Goal: Task Accomplishment & Management: Complete application form

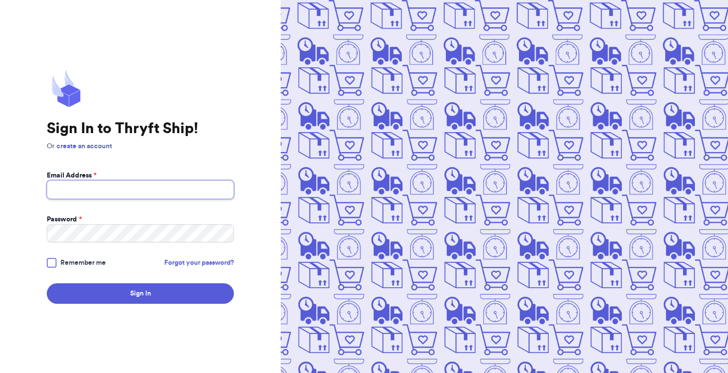
click at [161, 192] on input "Email Address *" at bounding box center [140, 189] width 187 height 19
type input "[EMAIL_ADDRESS][DOMAIN_NAME]"
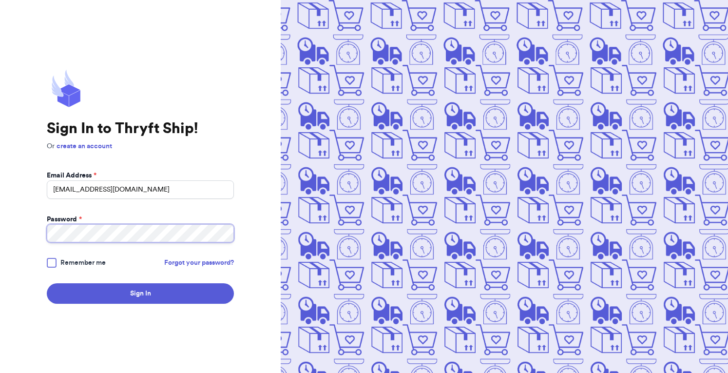
click at [47, 283] on button "Sign In" at bounding box center [140, 293] width 187 height 20
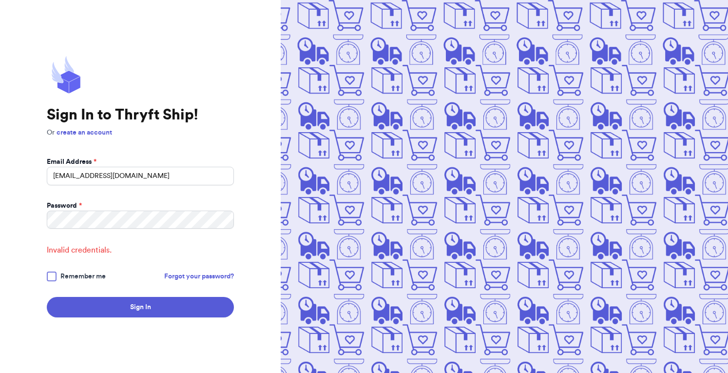
click at [50, 274] on div at bounding box center [52, 277] width 10 height 10
click at [0, 0] on input "Remember me" at bounding box center [0, 0] width 0 height 0
click at [19, 216] on div "Sign In to Thryft Ship! Or create an account Email Address * [EMAIL_ADDRESS][DO…" at bounding box center [140, 186] width 281 height 373
click at [47, 297] on button "Sign In" at bounding box center [140, 307] width 187 height 20
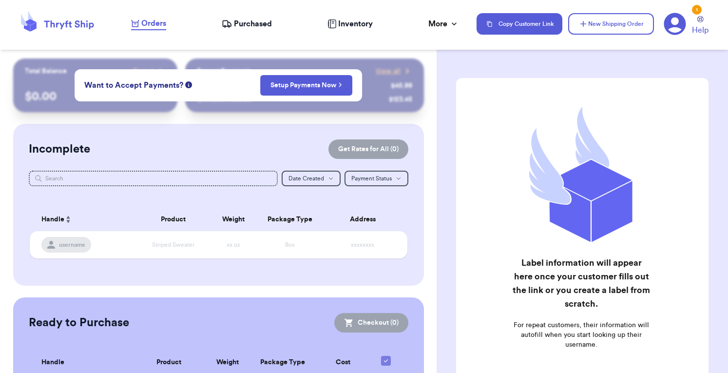
click at [238, 85] on div "Want to Accept Payments? Setup Payments Now" at bounding box center [219, 85] width 288 height 32
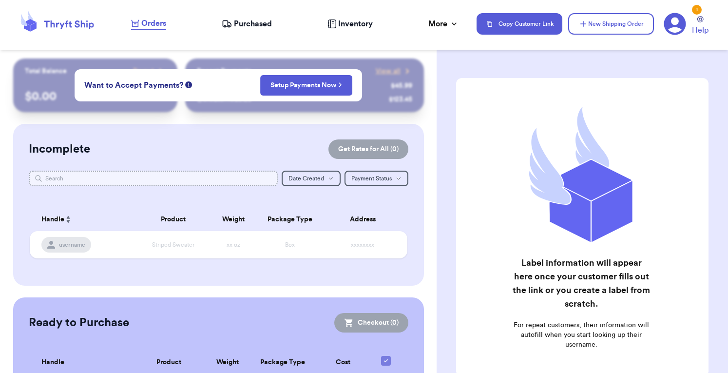
click at [169, 177] on input "text" at bounding box center [153, 179] width 249 height 16
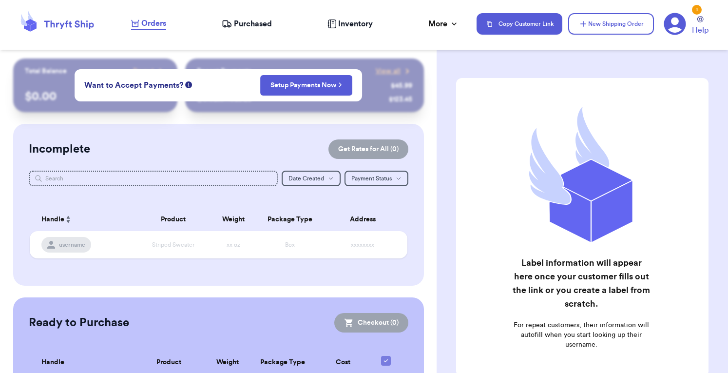
click at [697, 11] on div "1" at bounding box center [697, 10] width 10 height 10
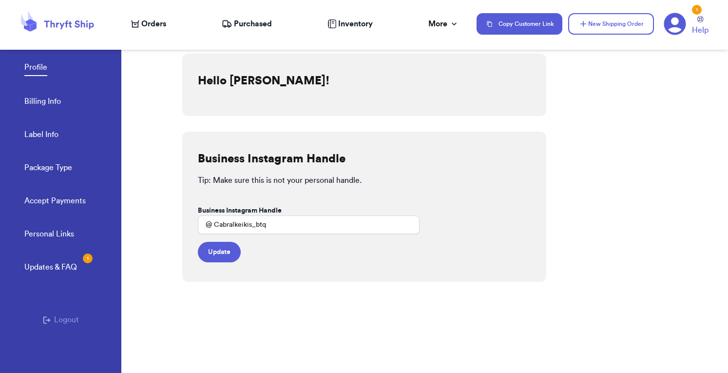
click at [62, 267] on div "Updates & FAQ 1" at bounding box center [50, 267] width 53 height 12
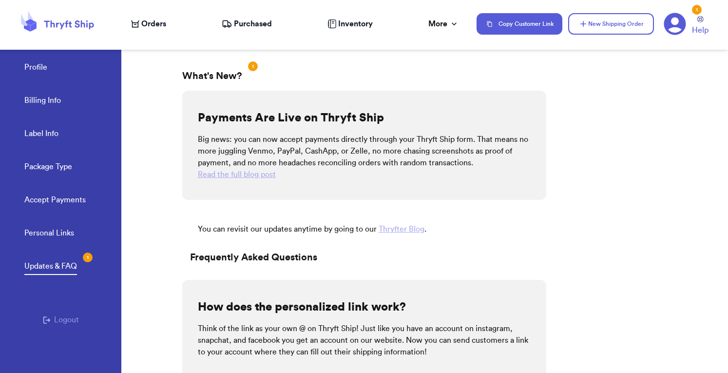
click at [33, 66] on link "Profile" at bounding box center [35, 68] width 23 height 14
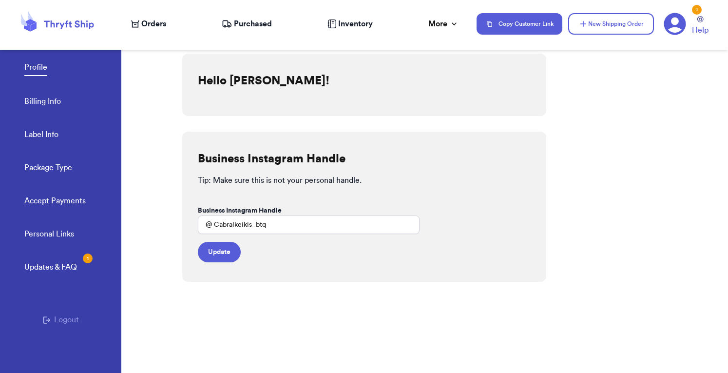
click at [72, 29] on icon at bounding box center [57, 24] width 78 height 26
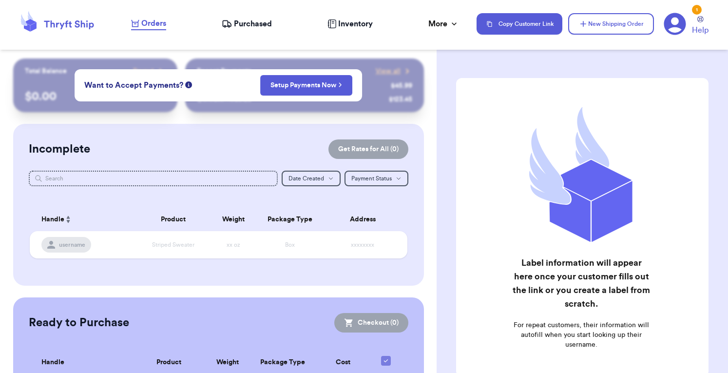
click at [290, 96] on div "Want to Accept Payments? Setup Payments Now" at bounding box center [219, 85] width 288 height 32
click at [290, 92] on button "Setup Payments Now" at bounding box center [306, 85] width 92 height 20
click at [667, 24] on icon at bounding box center [675, 24] width 22 height 22
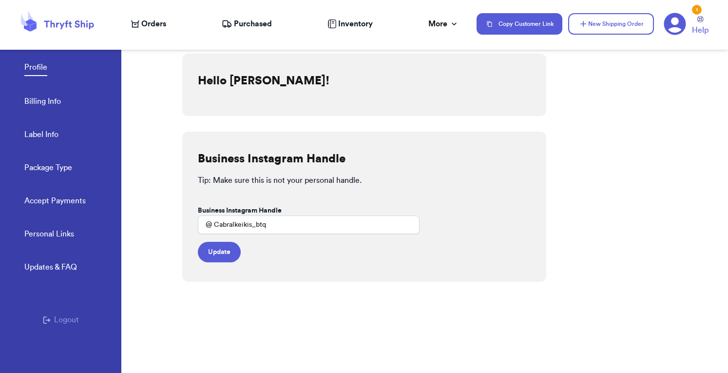
click at [55, 92] on div "Profile Billing Info Label Info Package Type Accept Payments" at bounding box center [72, 131] width 97 height 194
click at [52, 98] on link "Billing Info" at bounding box center [42, 103] width 37 height 14
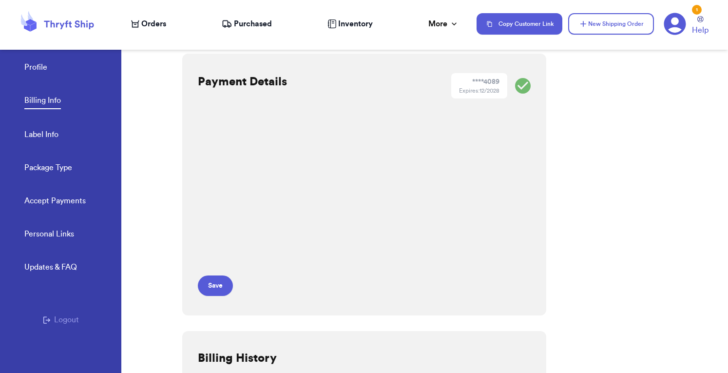
click at [68, 21] on icon at bounding box center [69, 24] width 50 height 9
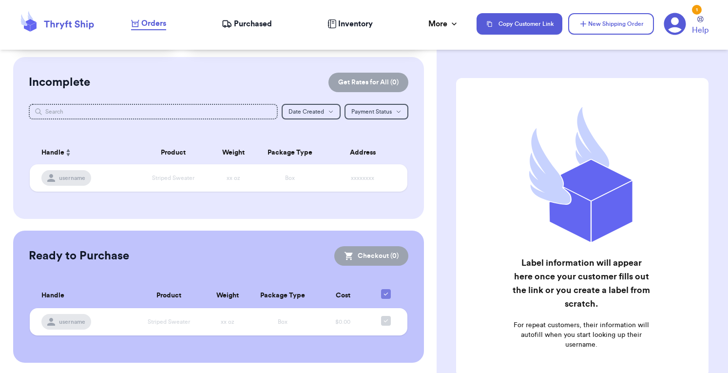
scroll to position [66, 0]
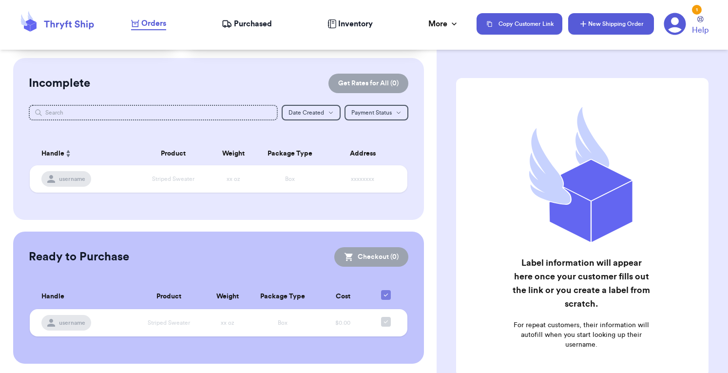
click at [589, 32] on button "New Shipping Order" at bounding box center [611, 23] width 86 height 21
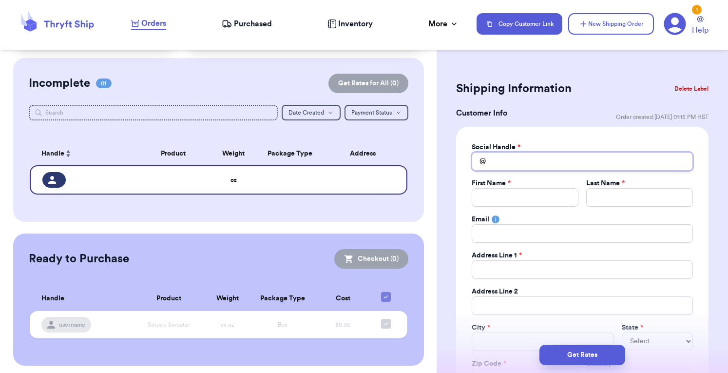
click at [492, 160] on input "Total Amount Paid" at bounding box center [582, 161] width 221 height 19
type input "r"
type input "ra"
type input "ran"
type input "rane"
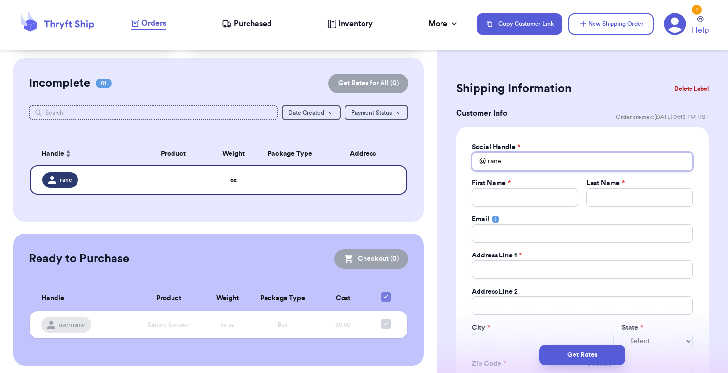
type input "raneo"
type input "raneof"
type input "raneofc"
type input "raneofcl"
type input "raneofclo"
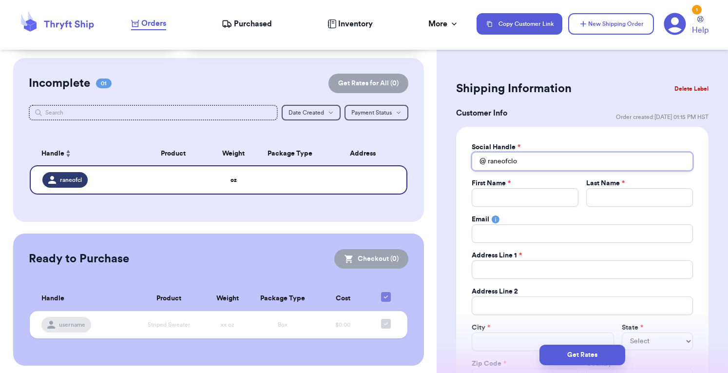
type input "raneofclot"
type input "raneofcloth"
type input "raneofclothe"
type input "raneofclothes"
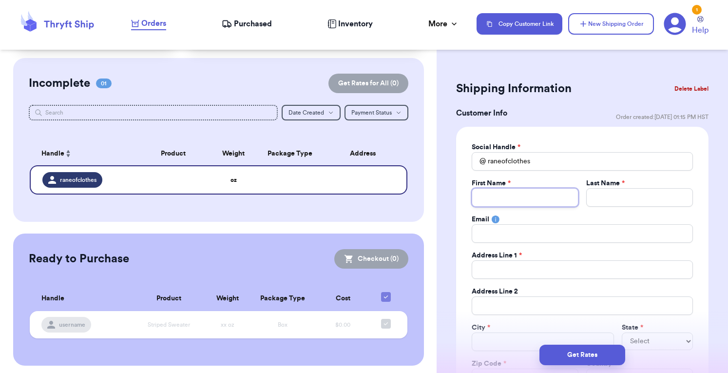
click at [514, 197] on input "Total Amount Paid" at bounding box center [525, 197] width 107 height 19
type input "s"
type input "sa"
type input "sas"
type input "sash"
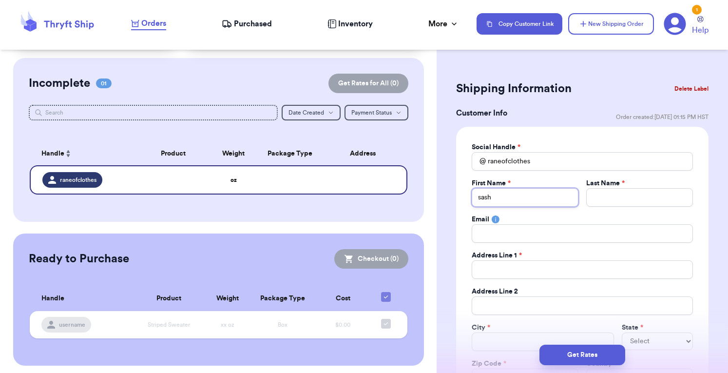
type input "[PERSON_NAME]"
click at [615, 197] on input "Total Amount Paid" at bounding box center [639, 197] width 107 height 19
type input "r"
type input "ra"
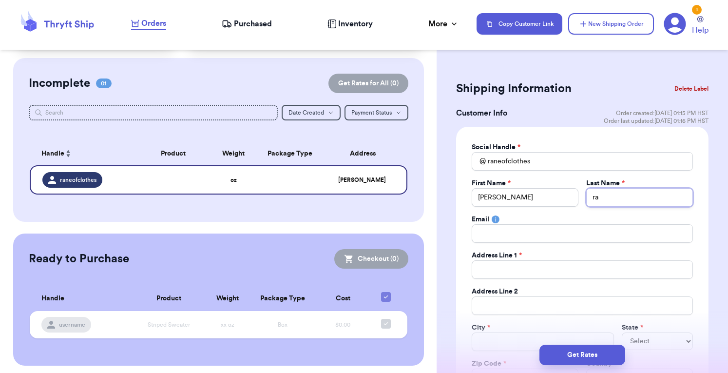
type input "ran"
type input "rane"
type input "ran"
type input "ra"
type input "r"
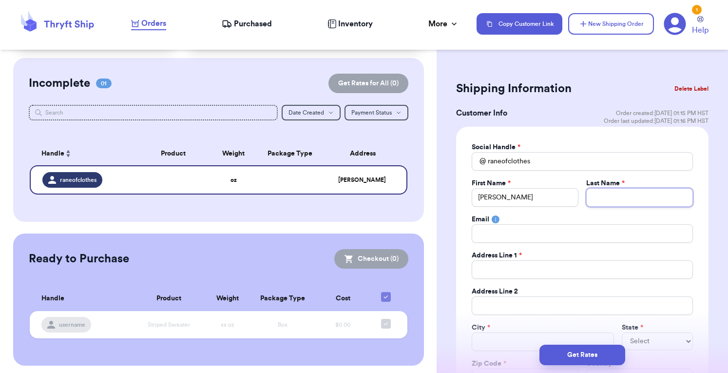
type input "R"
type input "Ra"
type input "Ran"
type input "Rane"
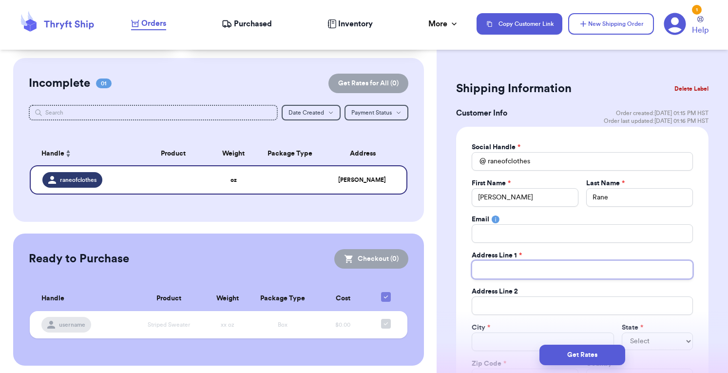
click at [580, 272] on input "Total Amount Paid" at bounding box center [582, 269] width 221 height 19
type input "9"
type input "95"
type input "951"
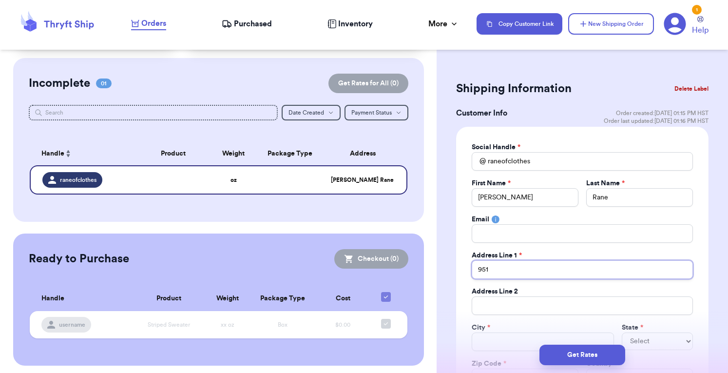
type input "951 r"
type input "951 ra"
type input "951 r"
type input "951"
type input "951 R"
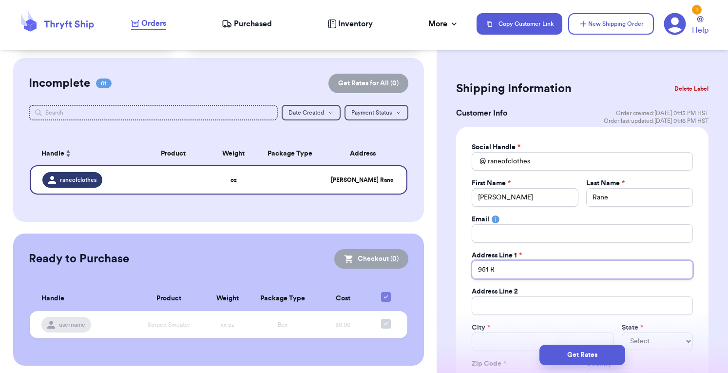
type input "951 Ra"
type input "951 Rai"
type input "951 Rail"
type input "951 Railr"
type input "951 Railro"
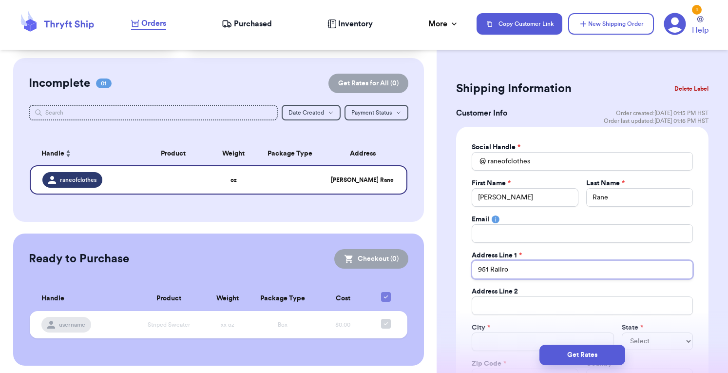
type input "951 Railroa"
type input "951 Railroad"
type input "951 Railroada"
type input "951 Railroadav"
type input "951 Railroadave"
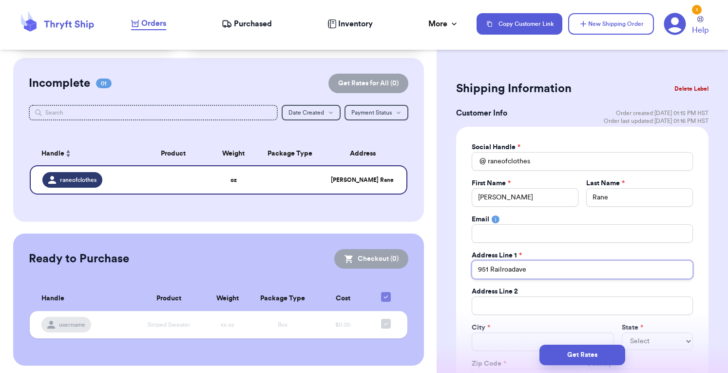
type input "951 Railroadav"
type input "951 Railroada"
type input "951 Railroad"
type input "951 Railroad a"
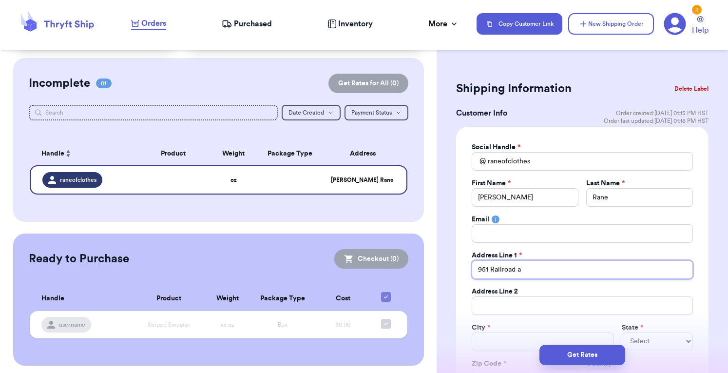
type input "951 Railroad av"
type input "[GEOGRAPHIC_DATA]"
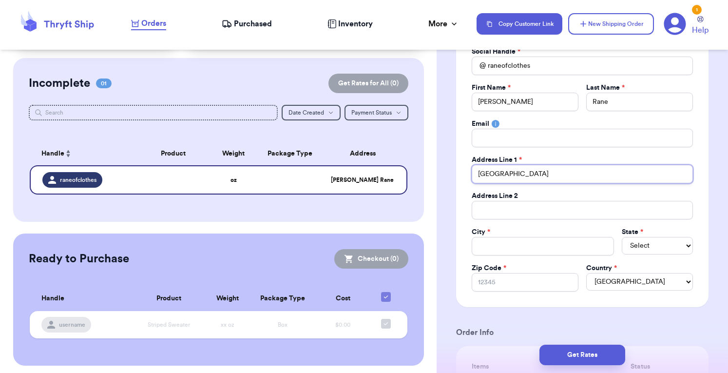
scroll to position [105, 0]
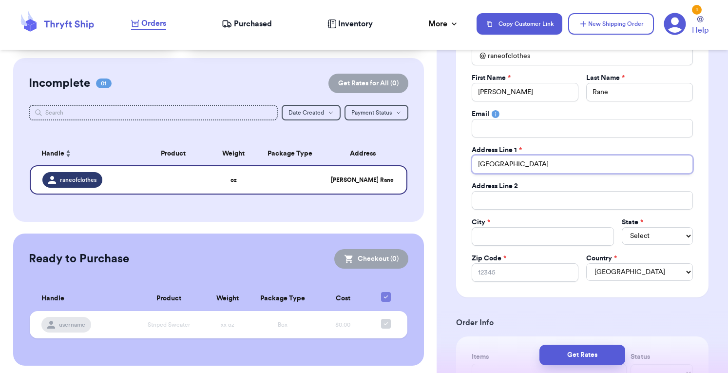
type input "[GEOGRAPHIC_DATA]"
click at [519, 235] on input "Total Amount Paid" at bounding box center [543, 236] width 142 height 19
type input "h"
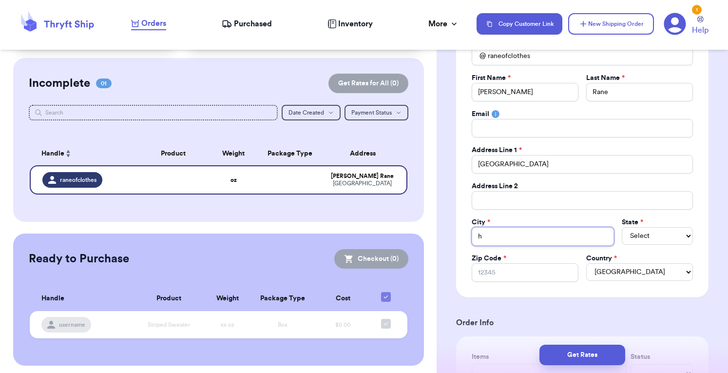
type input "ha"
type input "hal"
type input "half"
type input "half m"
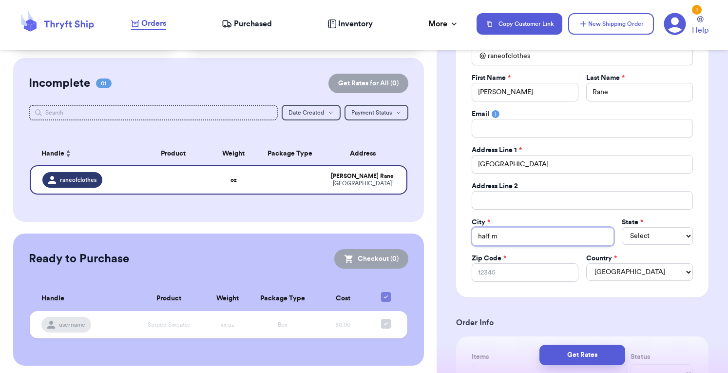
type input "half mo"
type input "half moo"
type input "half moon"
type input "half moon b"
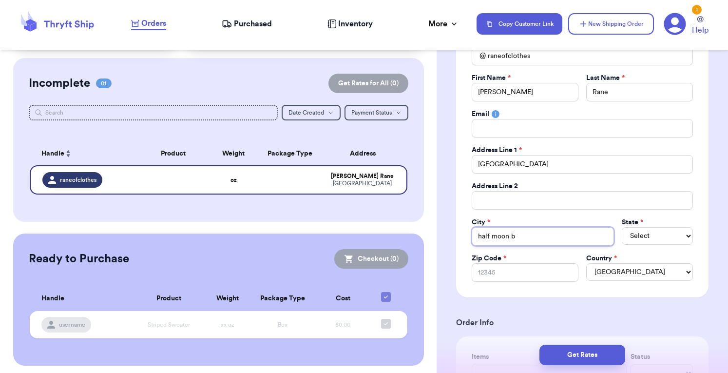
type input "half moon ba"
type input "half moon bay"
click at [643, 234] on select "Select AL AK AZ AR CA CO [GEOGRAPHIC_DATA] DE DC [GEOGRAPHIC_DATA] [GEOGRAPHIC_…" at bounding box center [657, 236] width 71 height 18
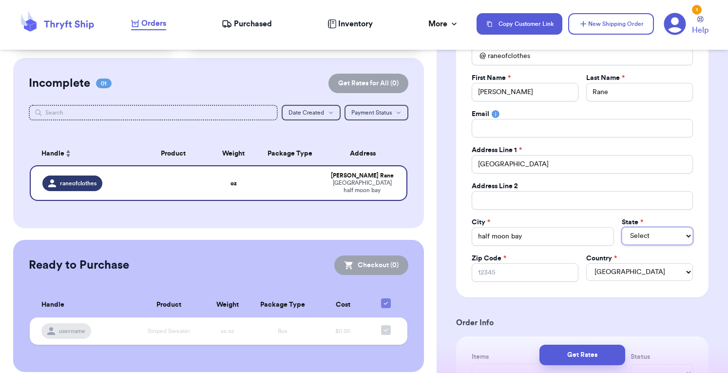
select select "CA"
click at [622, 227] on select "Select AL AK AZ AR CA CO [GEOGRAPHIC_DATA] DE DC [GEOGRAPHIC_DATA] [GEOGRAPHIC_…" at bounding box center [657, 236] width 71 height 18
click at [521, 268] on input "Zip Code *" at bounding box center [525, 272] width 107 height 19
type input "9"
type input "94"
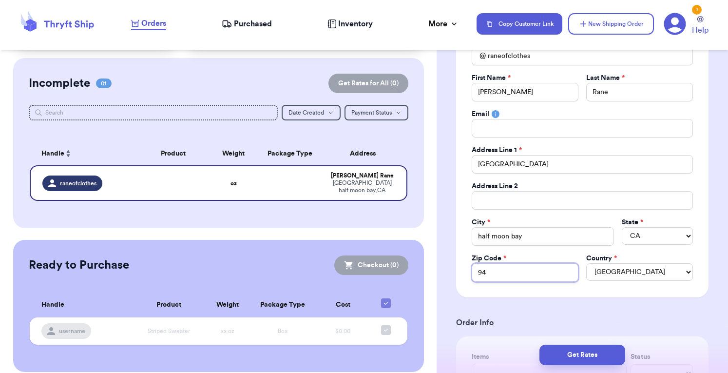
type input "940"
type input "9401"
type input "94019"
click at [643, 292] on div "Social Handle * @ raneofclothes First Name * [PERSON_NAME] Last Name * [PERSON_…" at bounding box center [582, 159] width 253 height 276
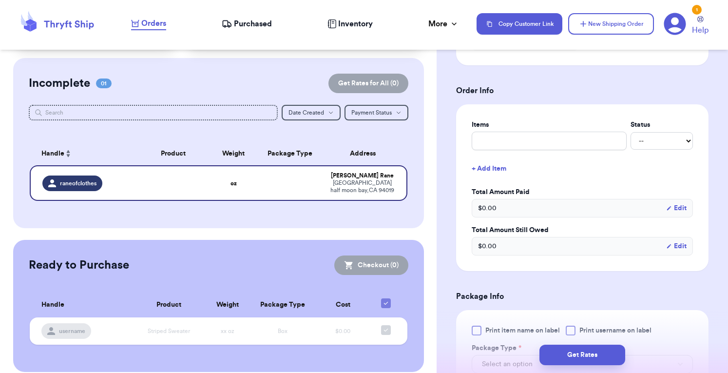
scroll to position [338, 0]
click at [573, 143] on input "text" at bounding box center [549, 140] width 155 height 19
type input "s"
type input "ss"
type input "ssh"
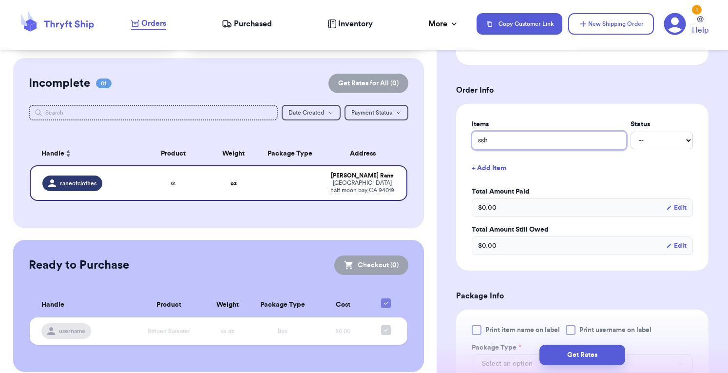
type input "ssh"
type input "ssh s"
type input "ssh sw"
type input "ssh swi"
type input "ssh swim"
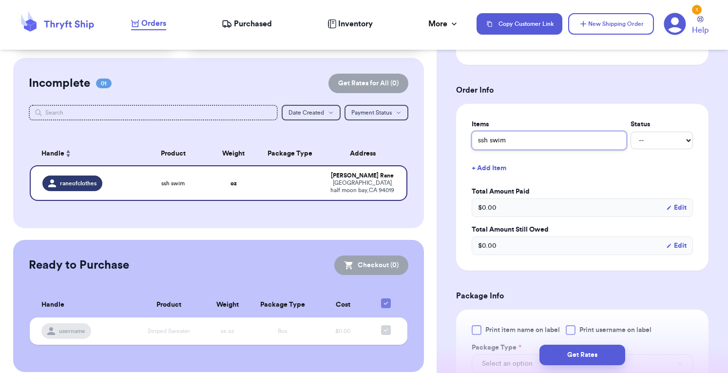
type input "ssh swim"
type input "ssh swim s"
type input "ssh swim se"
type input "ssh swim set"
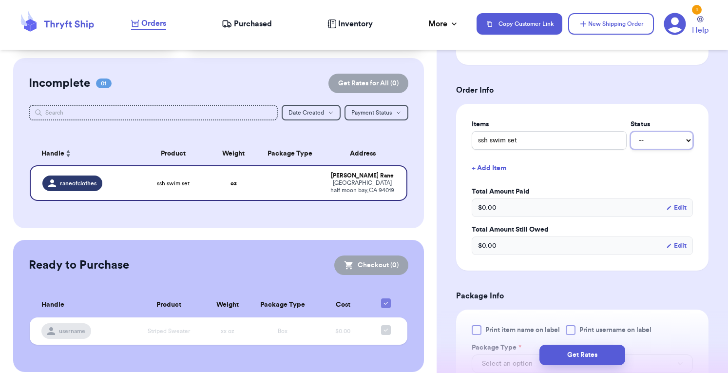
click at [675, 139] on select "-- Paid Owes" at bounding box center [662, 141] width 62 height 18
select select "paid"
click at [631, 132] on select "-- Paid Owes" at bounding box center [662, 141] width 62 height 18
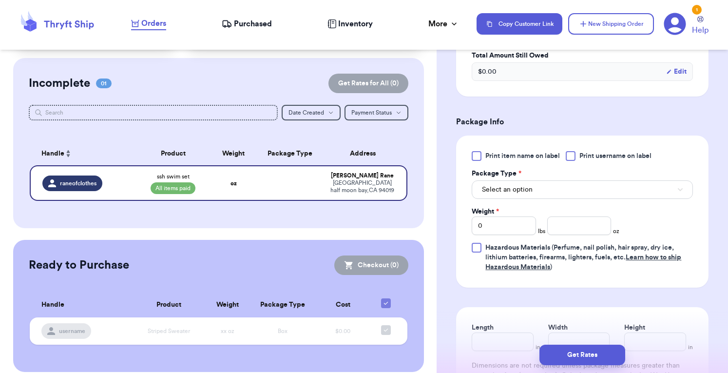
scroll to position [512, 0]
click at [530, 185] on span "Select an option" at bounding box center [507, 189] width 51 height 10
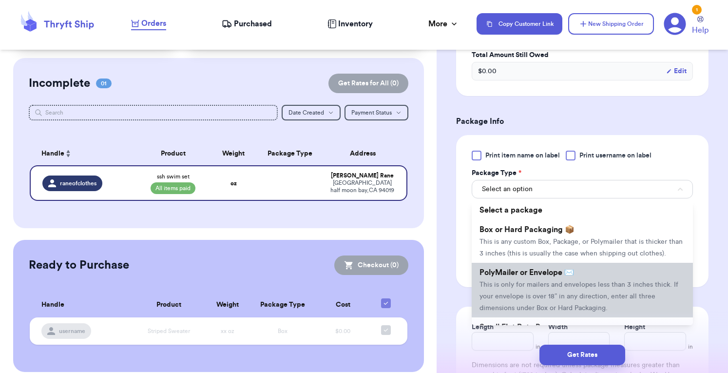
click at [534, 291] on span "This is only for mailers and envelopes less than 3 inches thick. If your envelo…" at bounding box center [579, 296] width 199 height 30
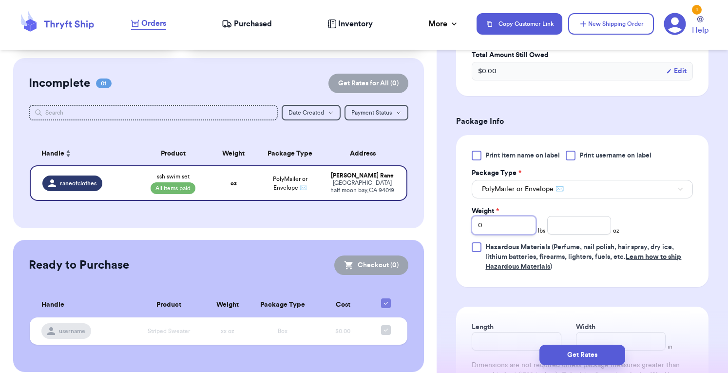
click at [510, 220] on input "0" at bounding box center [504, 225] width 64 height 19
click at [559, 230] on input "number" at bounding box center [579, 225] width 64 height 19
type input "5"
type input "6"
click at [620, 282] on div "Print item name on label Print username on label Package Type * PolyMailer or E…" at bounding box center [582, 211] width 253 height 152
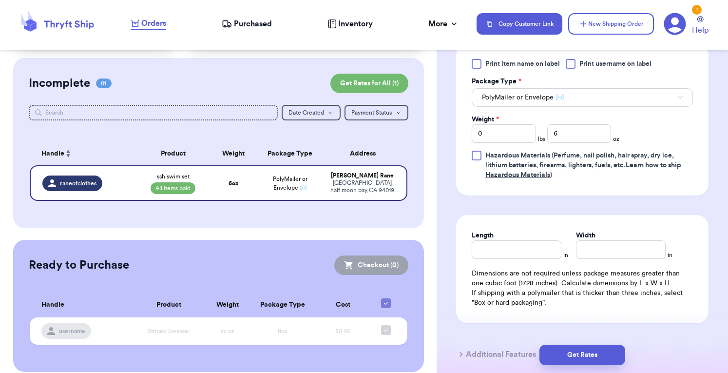
scroll to position [609, 0]
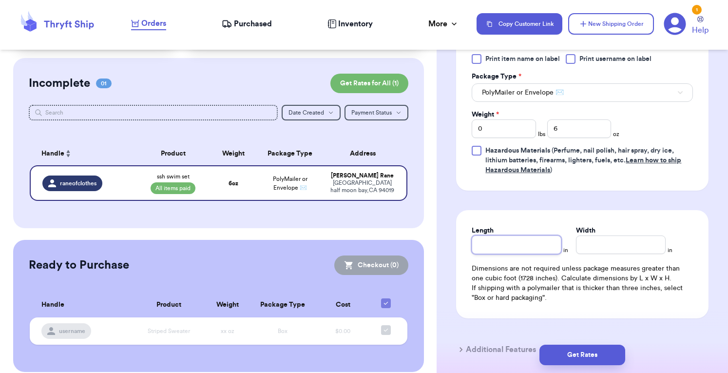
click at [527, 240] on input "Length" at bounding box center [517, 244] width 90 height 19
type input "5"
type input "6"
click at [579, 241] on input "Width *" at bounding box center [621, 244] width 90 height 19
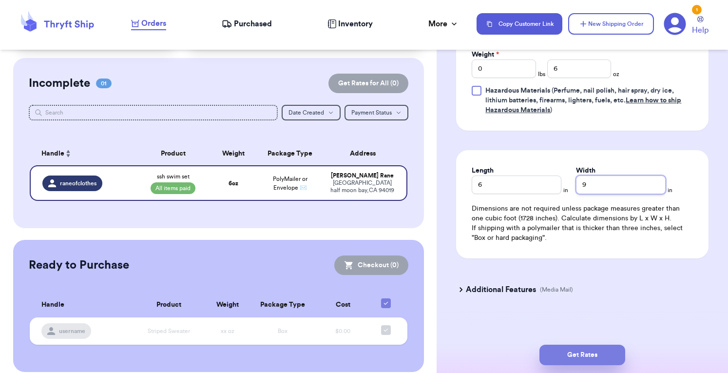
type input "9"
click at [590, 353] on button "Get Rates" at bounding box center [583, 355] width 86 height 20
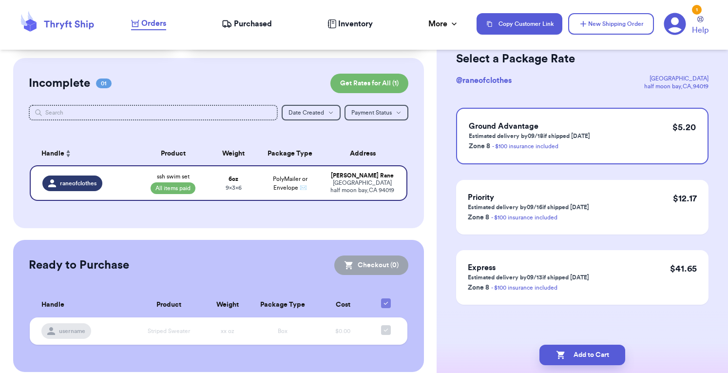
scroll to position [0, 0]
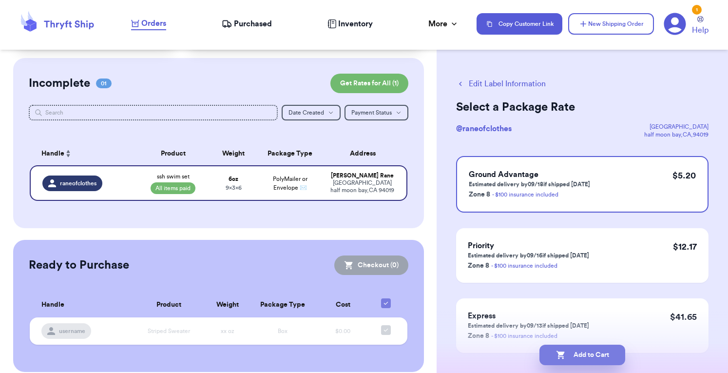
click at [593, 354] on button "Add to Cart" at bounding box center [583, 355] width 86 height 20
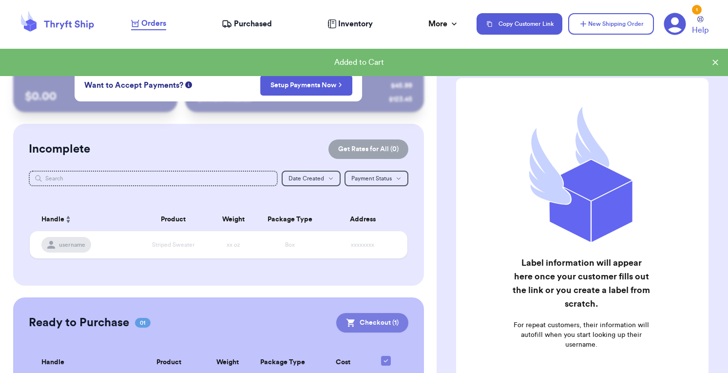
scroll to position [70, 0]
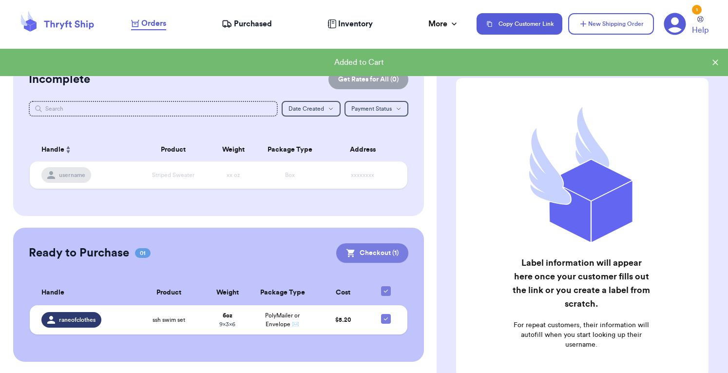
click at [356, 252] on button "Checkout ( 1 )" at bounding box center [372, 253] width 72 height 20
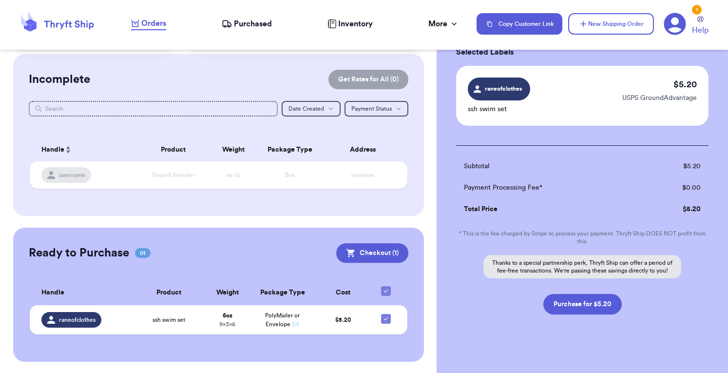
scroll to position [56, 0]
click at [584, 311] on button "Purchase for $5.20" at bounding box center [583, 303] width 78 height 20
checkbox input "false"
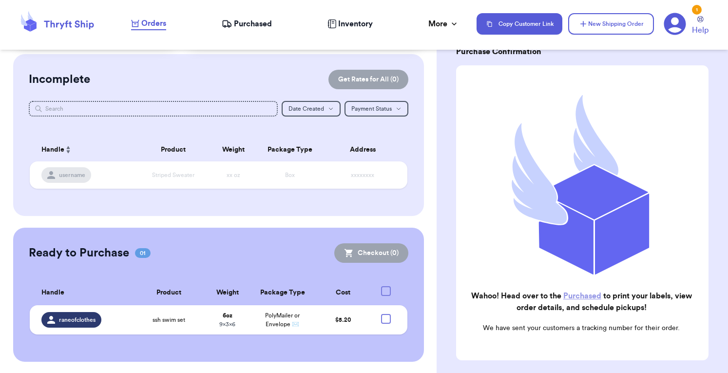
checkbox input "true"
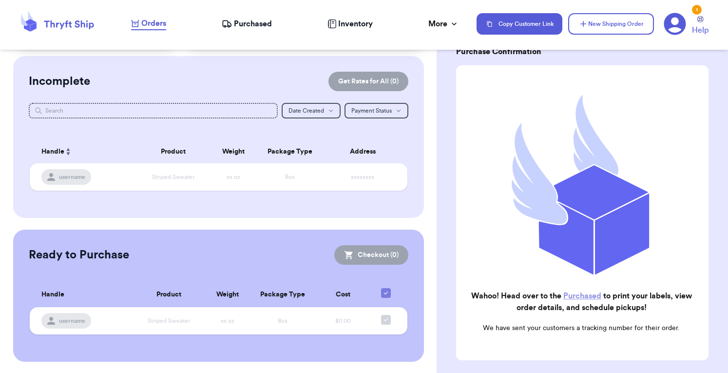
click at [577, 292] on link "Purchased" at bounding box center [583, 296] width 38 height 8
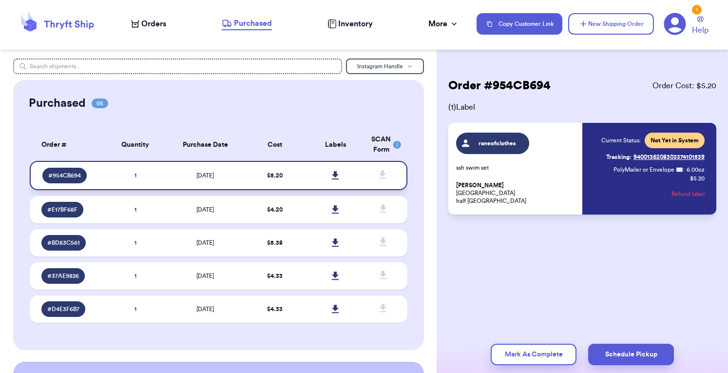
click at [332, 175] on icon at bounding box center [335, 175] width 7 height 8
